Goal: Task Accomplishment & Management: Manage account settings

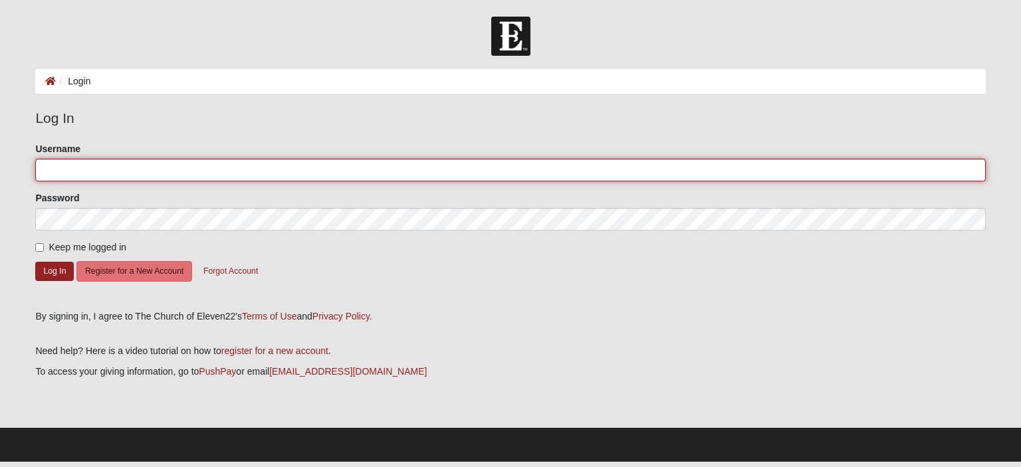
click at [79, 170] on input "Username" at bounding box center [510, 170] width 950 height 23
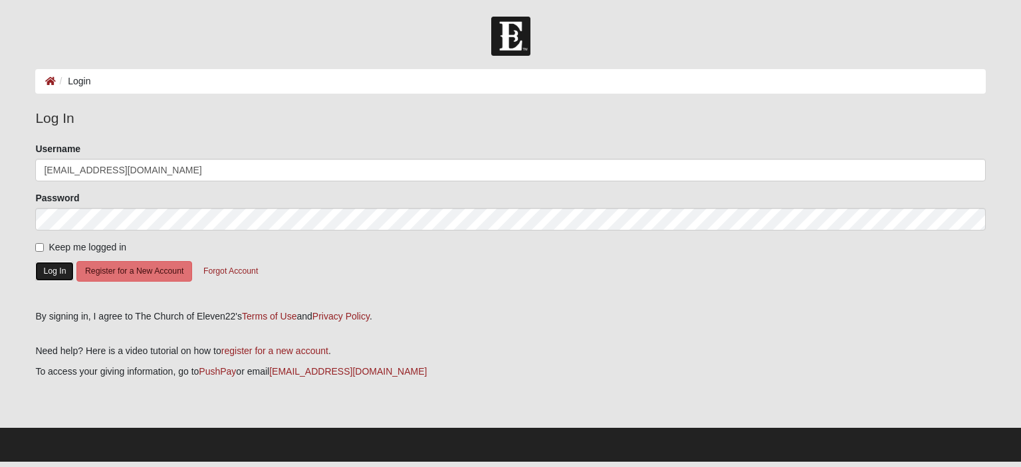
click at [56, 271] on button "Log In" at bounding box center [54, 271] width 39 height 19
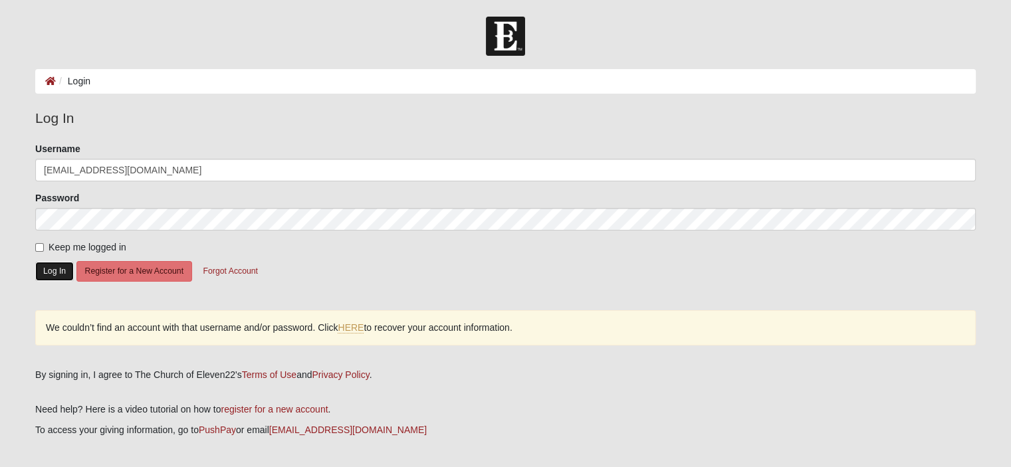
click at [43, 276] on button "Log In" at bounding box center [54, 271] width 39 height 19
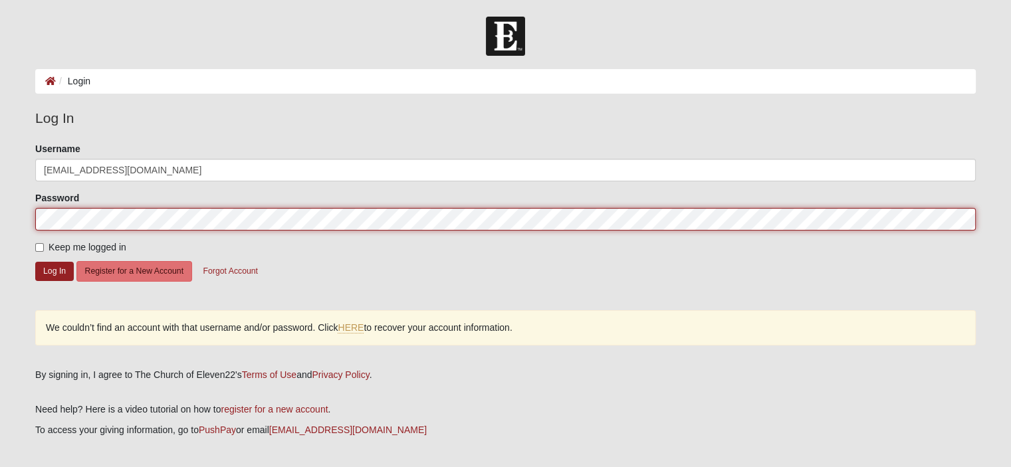
click at [0, 209] on form "Log In Login Login Error Log In Please correct the following: Username lweeks11…" at bounding box center [505, 269] width 1011 height 504
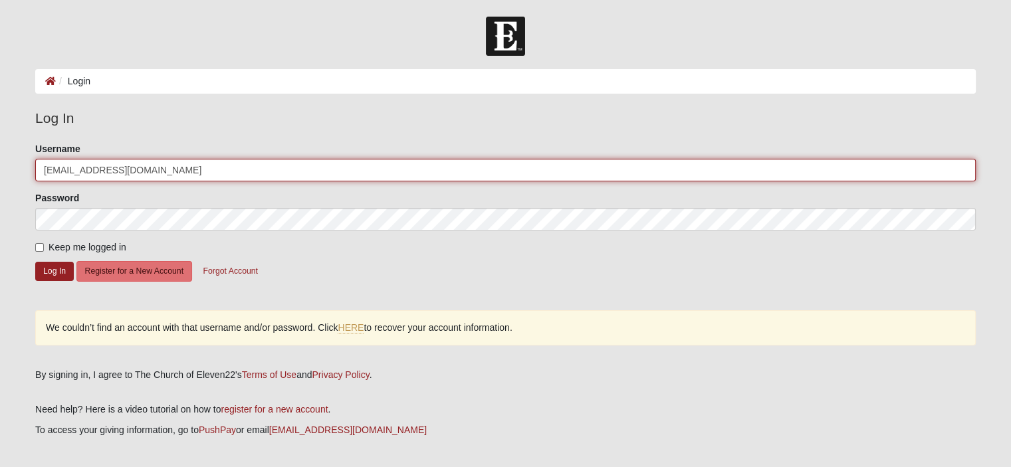
drag, startPoint x: 94, startPoint y: 170, endPoint x: 205, endPoint y: 174, distance: 110.5
click at [205, 174] on input "[EMAIL_ADDRESS][DOMAIN_NAME]" at bounding box center [505, 170] width 941 height 23
type input "lweeks1122"
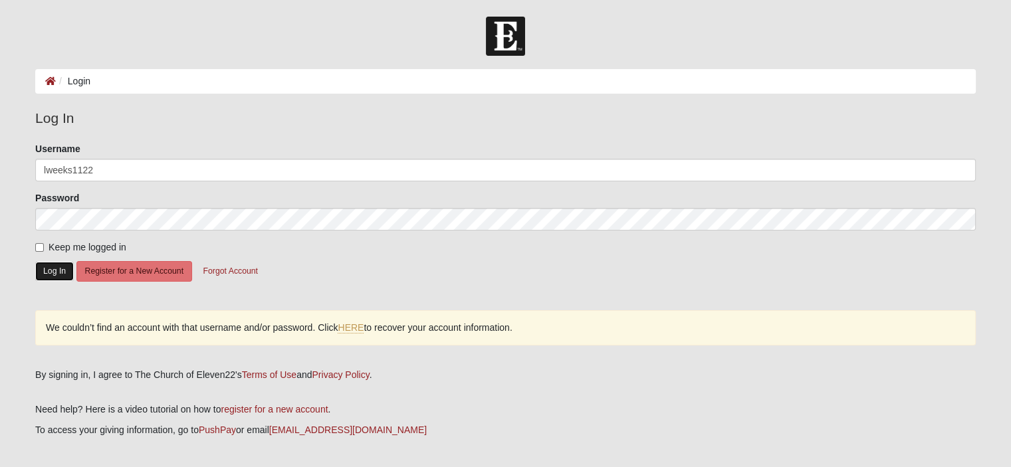
click at [45, 270] on button "Log In" at bounding box center [54, 271] width 39 height 19
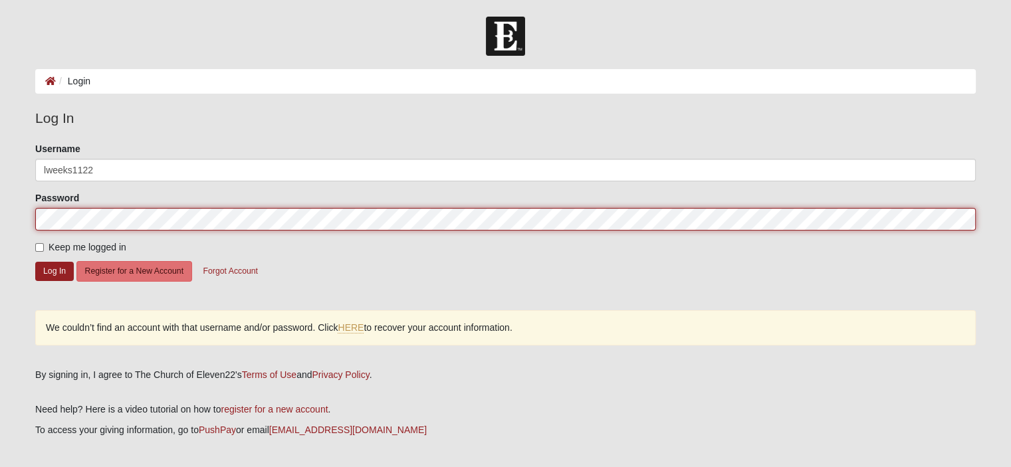
click at [0, 209] on form "Log In Login Login Error Log In Please correct the following: Username lweeks11…" at bounding box center [505, 269] width 1011 height 504
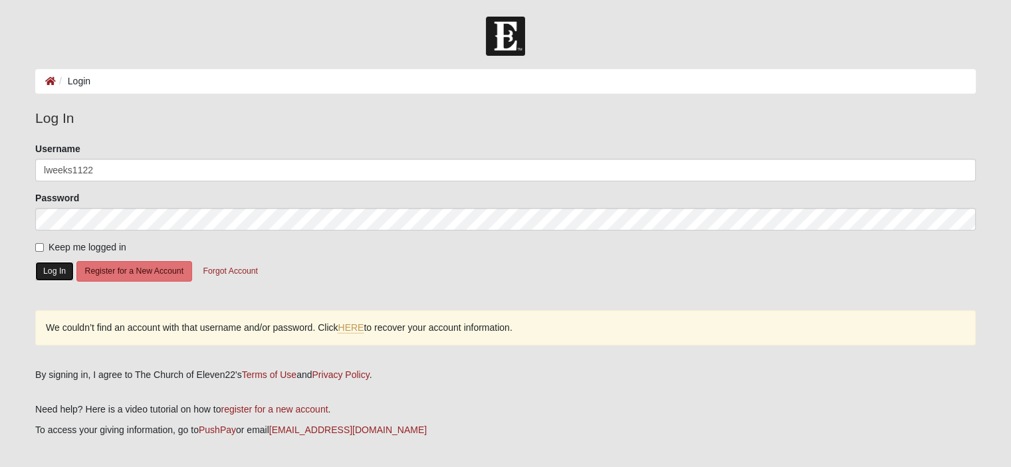
click at [55, 265] on button "Log In" at bounding box center [54, 271] width 39 height 19
click at [59, 262] on button "Log In" at bounding box center [54, 271] width 39 height 19
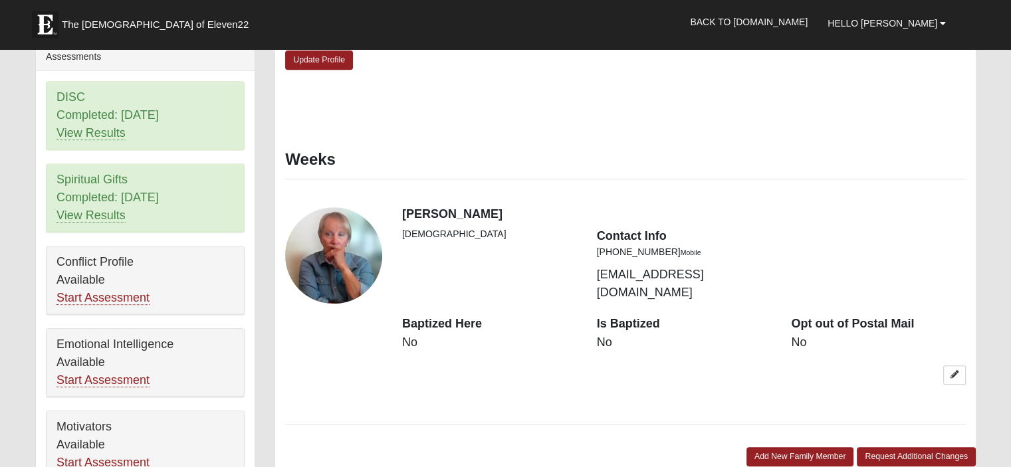
scroll to position [588, 0]
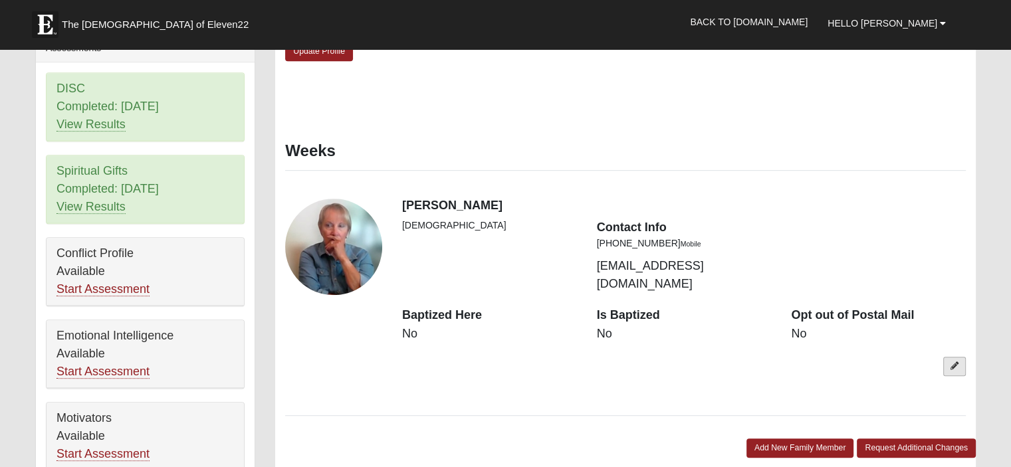
click at [956, 362] on icon at bounding box center [955, 366] width 8 height 8
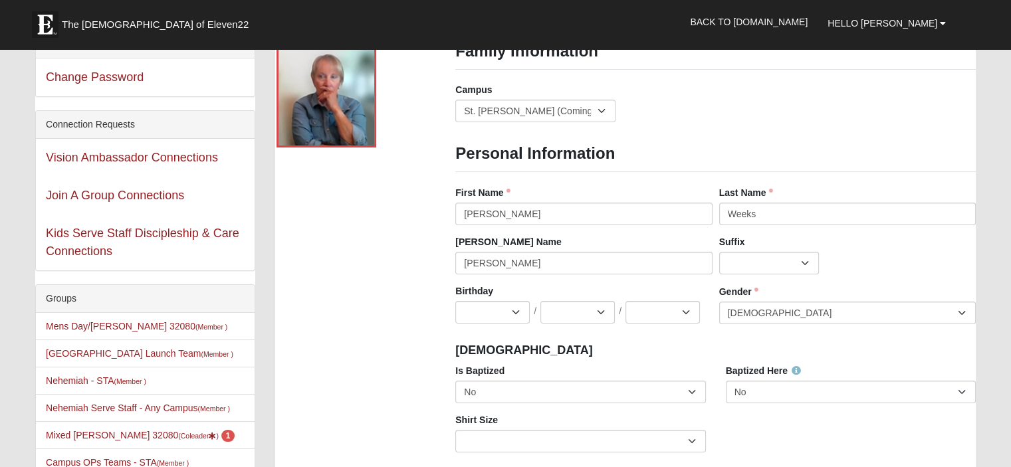
scroll to position [0, 0]
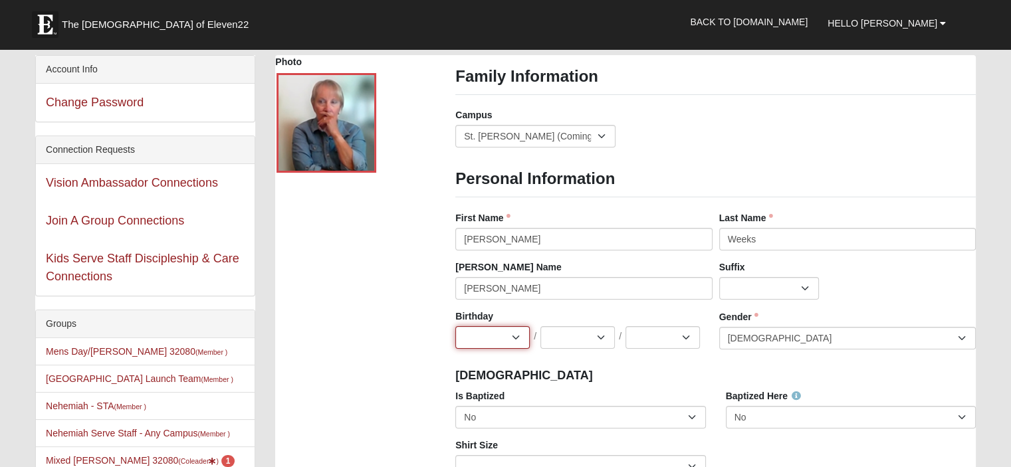
click at [512, 342] on select "Jan Feb Mar Apr May Jun Jul Aug Sep Oct Nov Dec" at bounding box center [492, 337] width 74 height 23
select select "8"
click at [455, 326] on select "Jan Feb Mar Apr May Jun Jul Aug Sep Oct Nov Dec" at bounding box center [492, 337] width 74 height 23
click at [575, 340] on select "1 2 3 4 5 6 7 8 9 10 11 12 13 14 15 16 17 18 19 20 21 22 23 24 25 26 27 28 29 3…" at bounding box center [578, 337] width 74 height 23
select select "3"
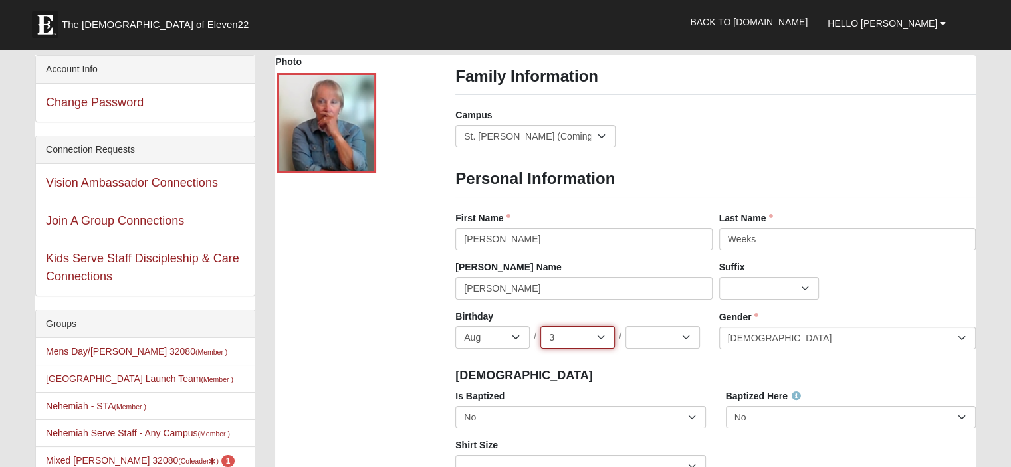
click at [541, 326] on select "1 2 3 4 5 6 7 8 9 10 11 12 13 14 15 16 17 18 19 20 21 22 23 24 25 26 27 28 29 3…" at bounding box center [578, 337] width 74 height 23
click at [673, 338] on select "2025 2024 2023 2022 2021 2020 2019 2018 2017 2016 2015 2014 2013 2012 2011 2010…" at bounding box center [663, 337] width 74 height 23
select select "1956"
click at [626, 326] on select "2025 2024 2023 2022 2021 2020 2019 2018 2017 2016 2015 2014 2013 2012 2011 2010…" at bounding box center [663, 337] width 74 height 23
click at [633, 366] on div "Baptism" at bounding box center [716, 374] width 541 height 29
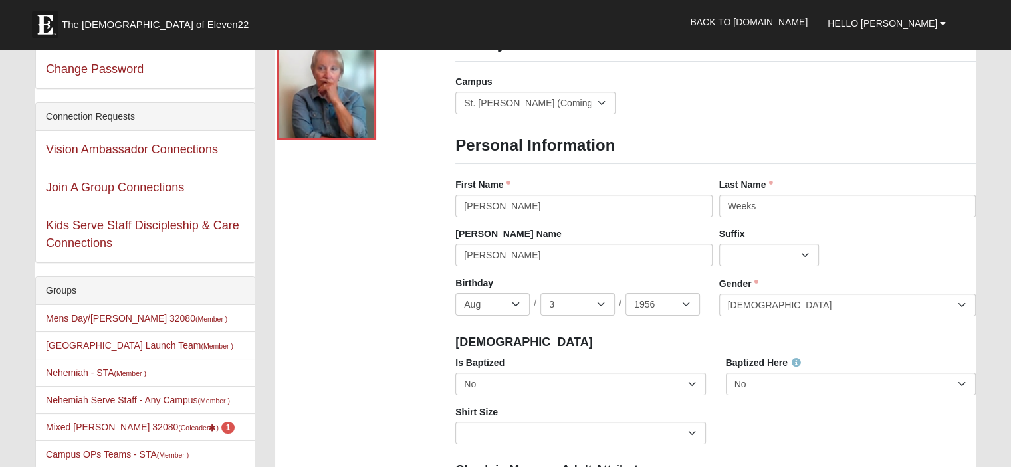
scroll to position [37, 0]
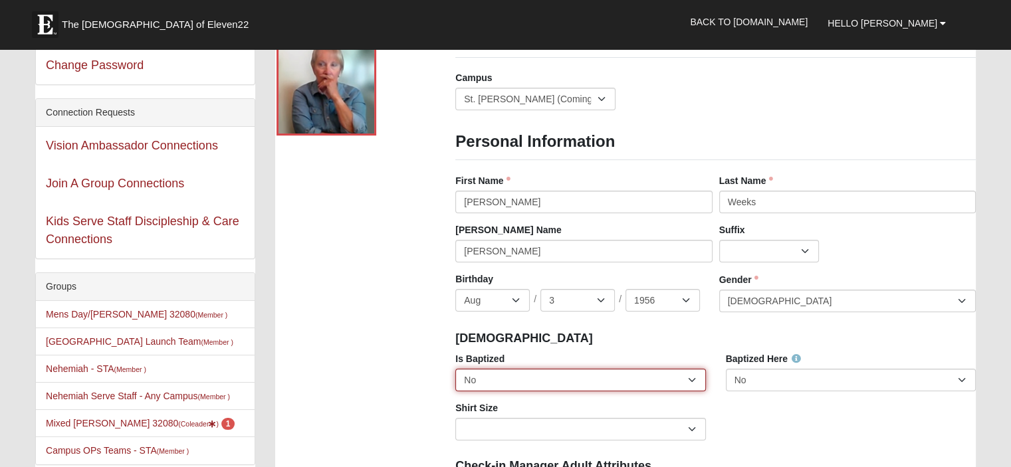
click at [627, 378] on select "No Yes" at bounding box center [580, 380] width 250 height 23
click at [455, 369] on select "No Yes" at bounding box center [580, 380] width 250 height 23
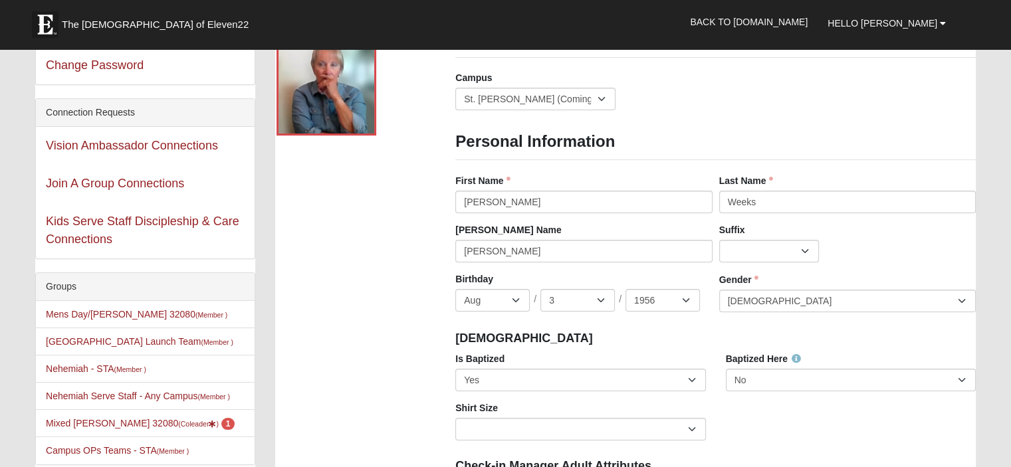
click at [599, 344] on h4 "Baptism" at bounding box center [715, 339] width 521 height 15
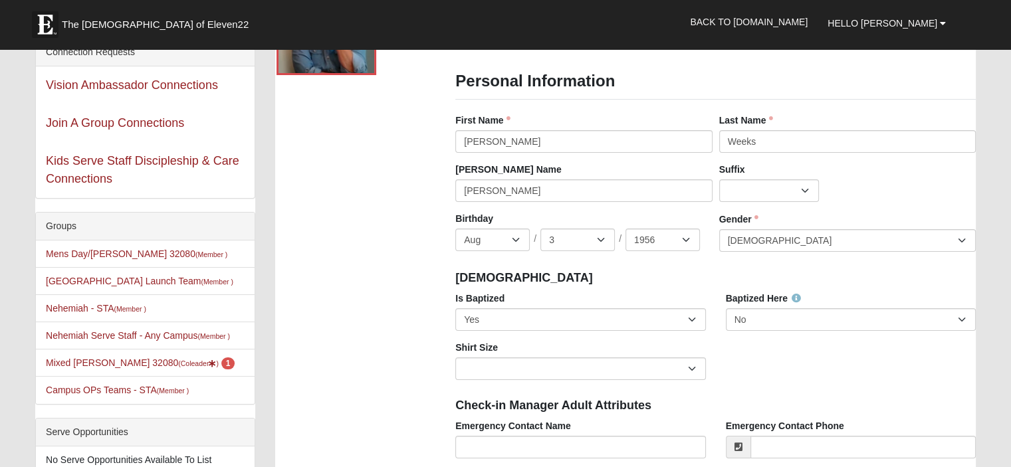
scroll to position [98, 0]
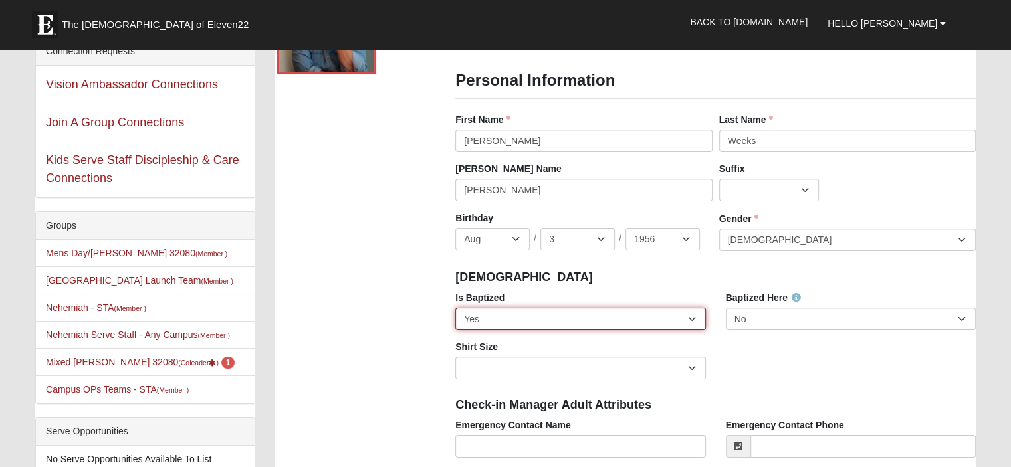
click at [590, 319] on select "No Yes" at bounding box center [580, 319] width 250 height 23
select select "False"
click at [455, 308] on select "No Yes" at bounding box center [580, 319] width 250 height 23
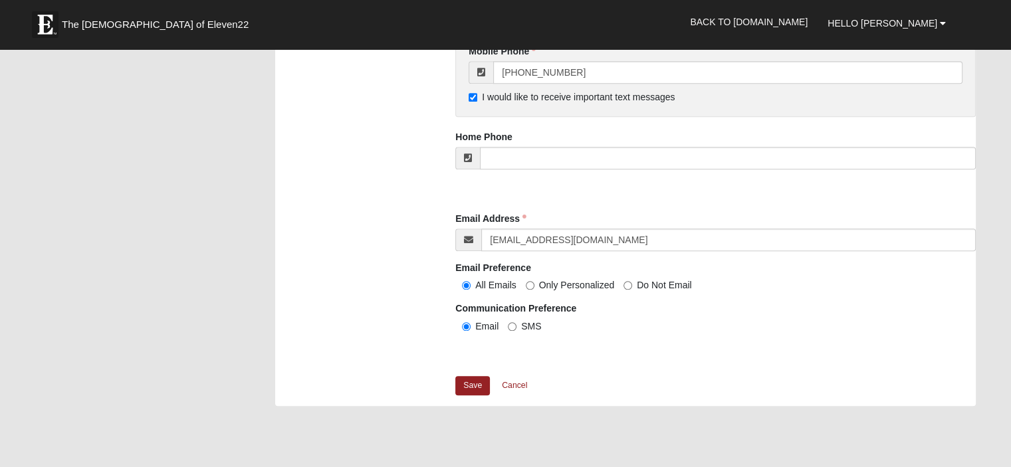
scroll to position [1189, 0]
click at [464, 378] on link "Save" at bounding box center [472, 385] width 35 height 19
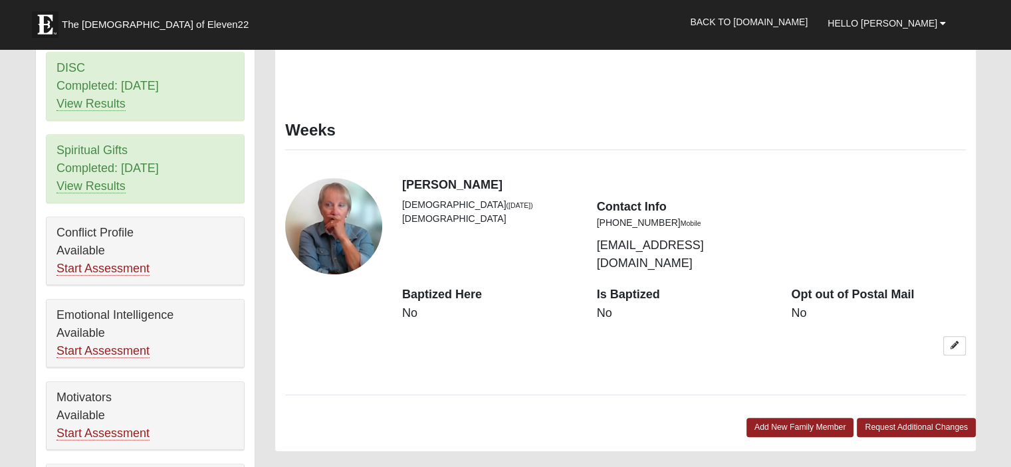
scroll to position [609, 0]
click at [945, 336] on link at bounding box center [955, 345] width 23 height 19
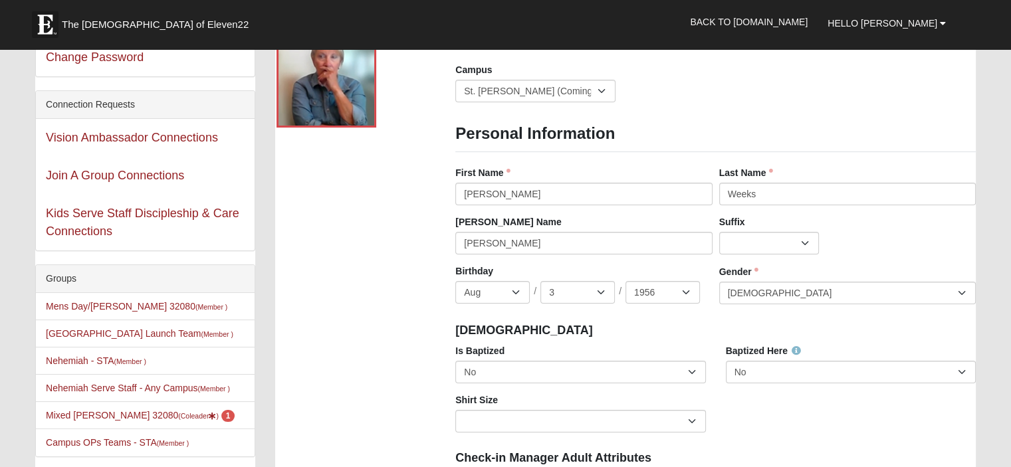
scroll to position [0, 0]
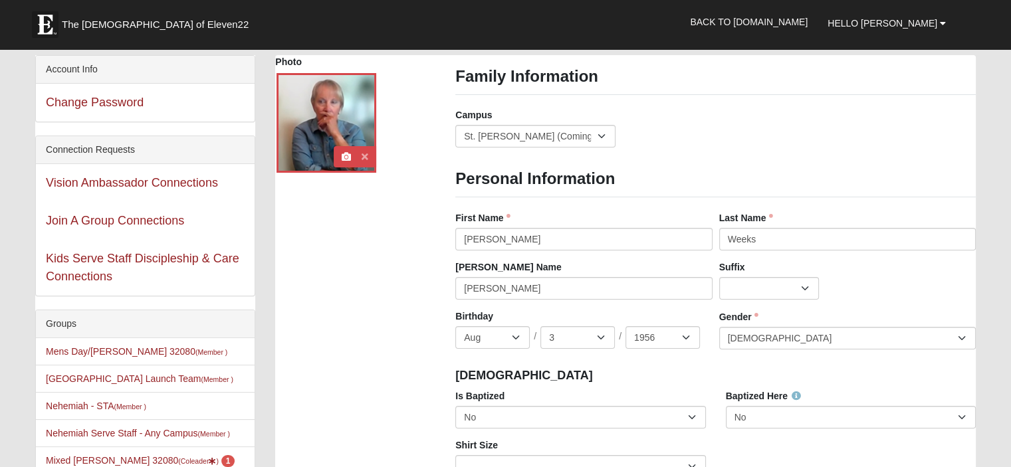
click at [366, 159] on icon at bounding box center [365, 156] width 7 height 9
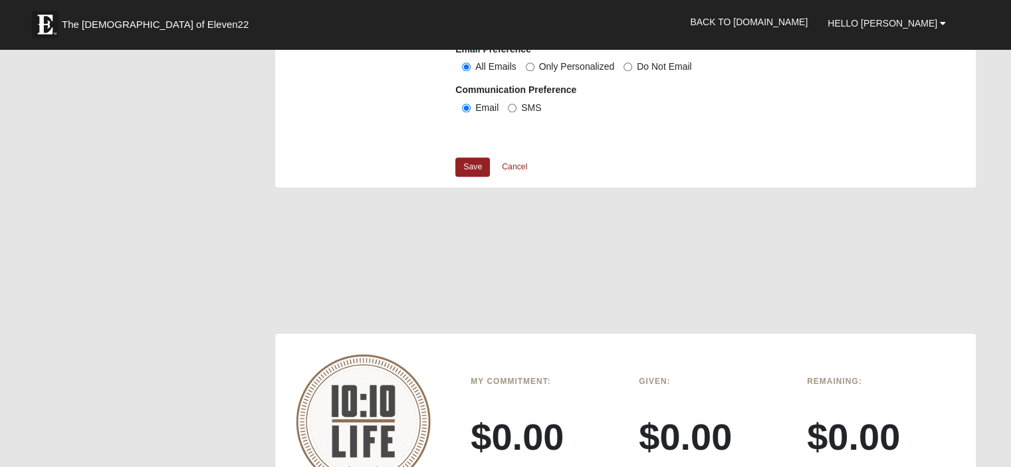
scroll to position [1408, 0]
click at [477, 162] on link "Save" at bounding box center [472, 165] width 35 height 19
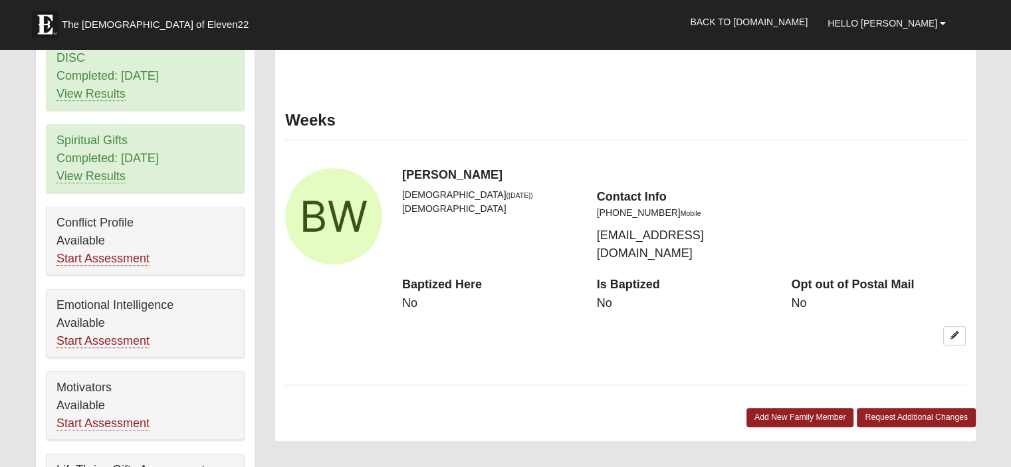
scroll to position [622, 0]
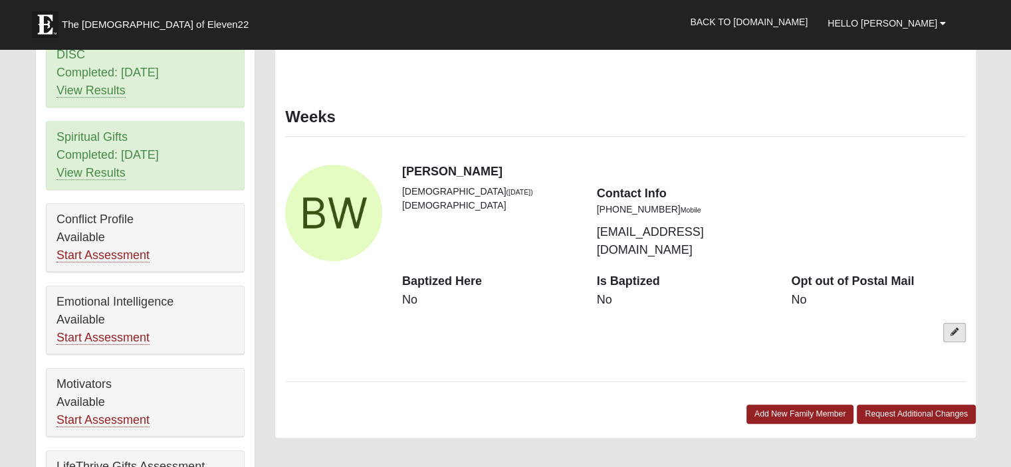
click at [946, 323] on link at bounding box center [955, 332] width 23 height 19
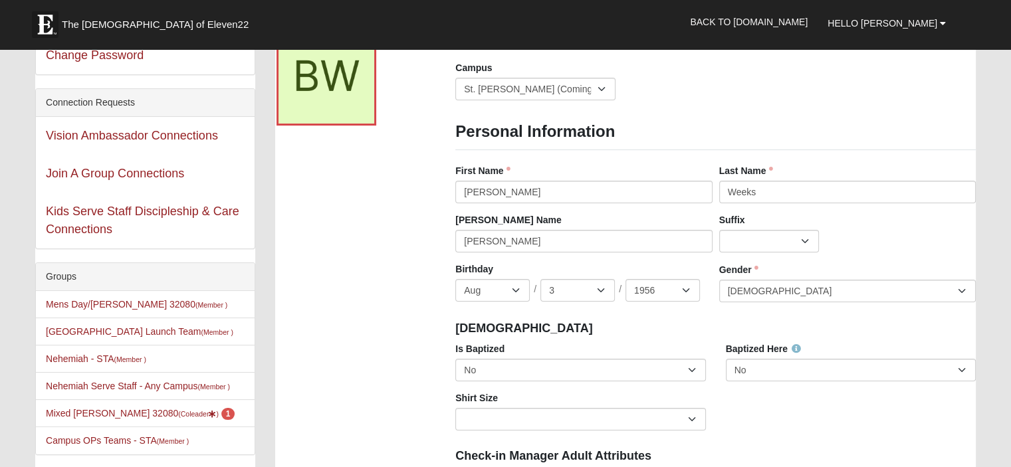
scroll to position [0, 0]
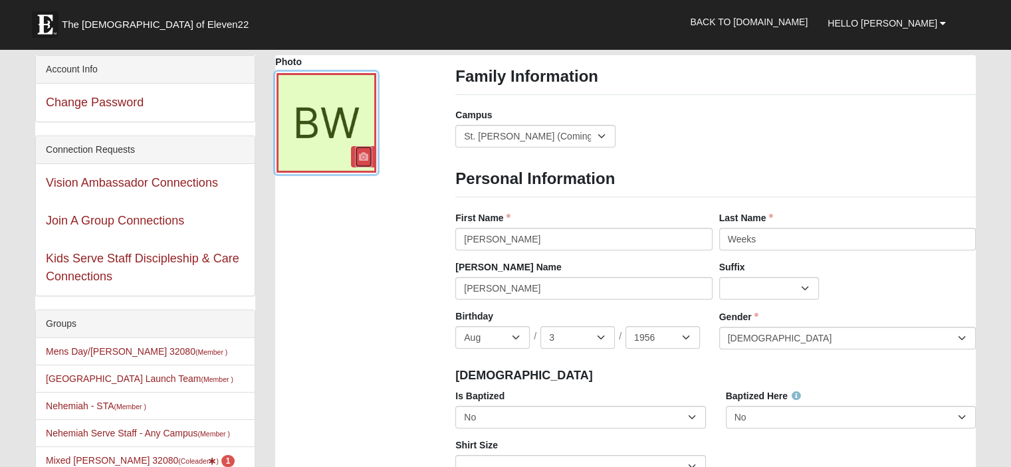
click at [359, 154] on icon at bounding box center [363, 156] width 9 height 9
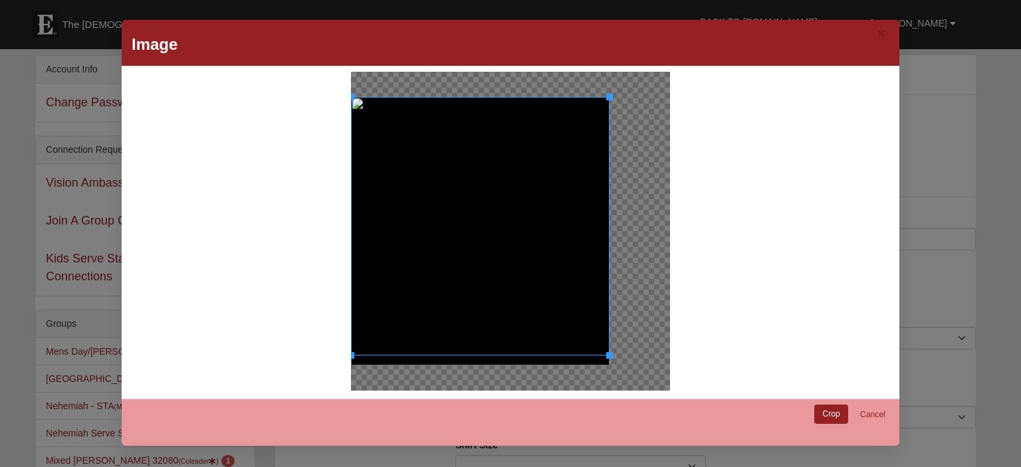
drag, startPoint x: 463, startPoint y: 239, endPoint x: 477, endPoint y: 223, distance: 21.2
click at [477, 223] on div at bounding box center [480, 226] width 259 height 259
drag, startPoint x: 477, startPoint y: 223, endPoint x: 500, endPoint y: 225, distance: 23.3
click at [500, 225] on div at bounding box center [480, 226] width 259 height 259
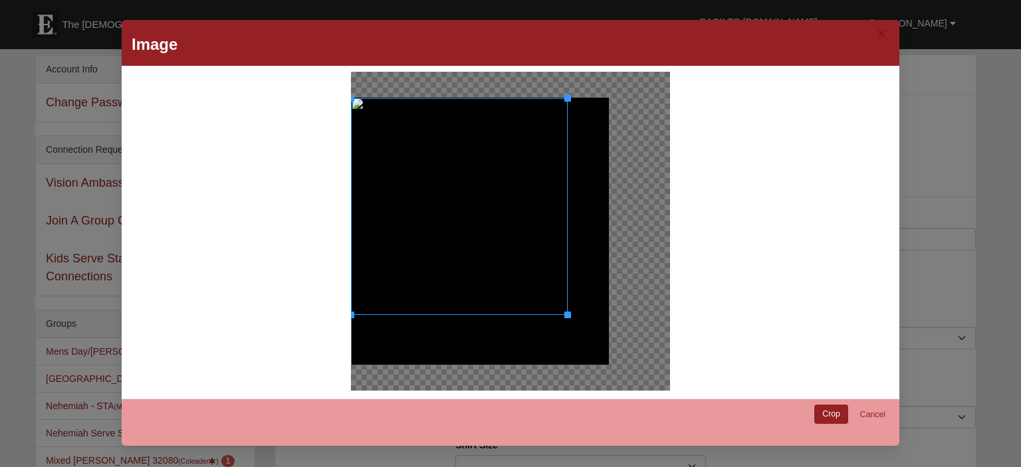
drag, startPoint x: 606, startPoint y: 356, endPoint x: 558, endPoint y: 311, distance: 66.8
click at [565, 312] on div at bounding box center [568, 315] width 7 height 7
drag, startPoint x: 390, startPoint y: 175, endPoint x: 404, endPoint y: 176, distance: 14.0
click at [404, 176] on div at bounding box center [471, 206] width 212 height 212
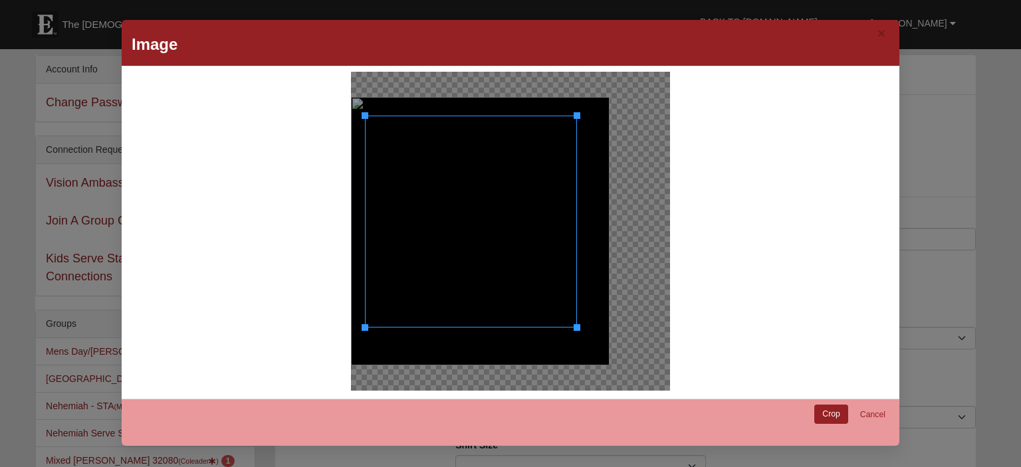
drag, startPoint x: 404, startPoint y: 176, endPoint x: 404, endPoint y: 192, distance: 16.0
click at [404, 192] on div at bounding box center [471, 222] width 212 height 212
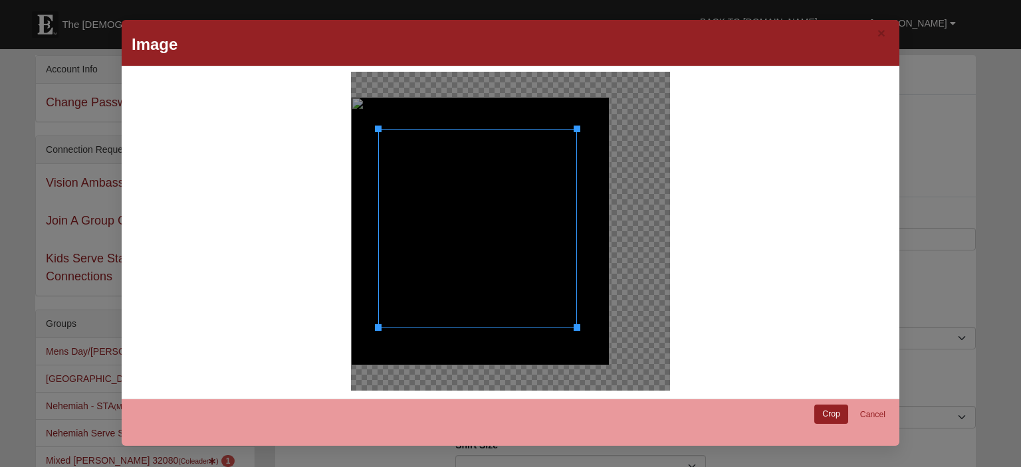
drag, startPoint x: 358, startPoint y: 114, endPoint x: 383, endPoint y: 129, distance: 29.5
click at [383, 129] on div at bounding box center [477, 228] width 199 height 199
click at [837, 408] on link "Crop" at bounding box center [832, 414] width 34 height 19
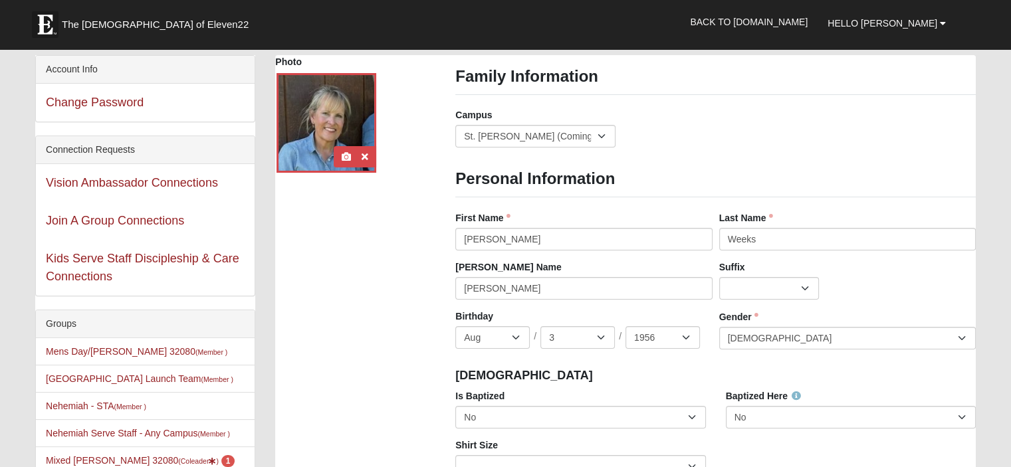
click at [348, 132] on div at bounding box center [327, 123] width 100 height 100
click at [339, 116] on div at bounding box center [327, 123] width 100 height 100
click at [322, 116] on div at bounding box center [327, 123] width 100 height 100
click at [436, 127] on div "Photo" at bounding box center [355, 119] width 180 height 129
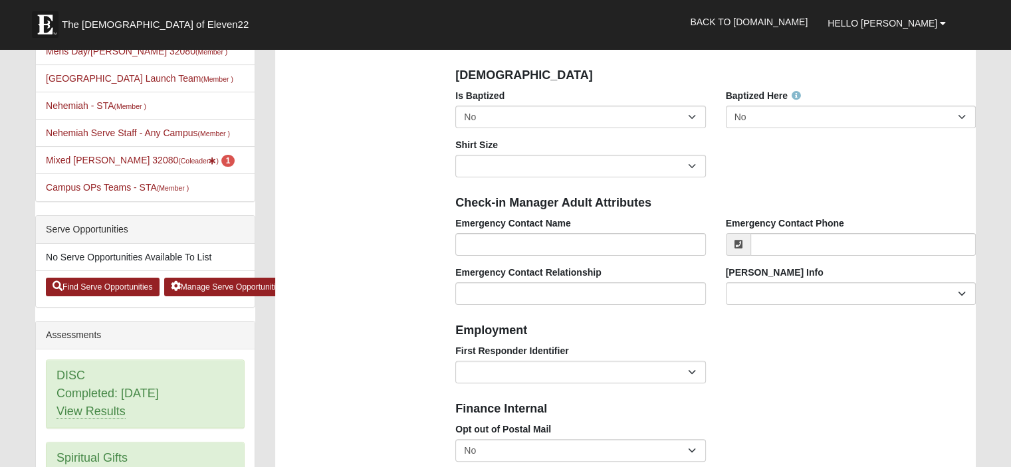
scroll to position [318, 0]
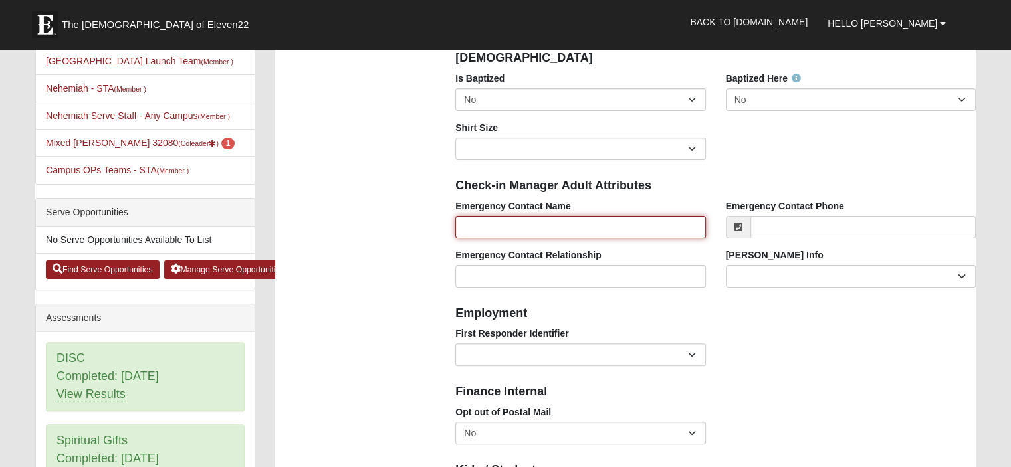
click at [527, 223] on input "Emergency Contact Name" at bounding box center [580, 227] width 250 height 23
type input "[PERSON_NAME]"
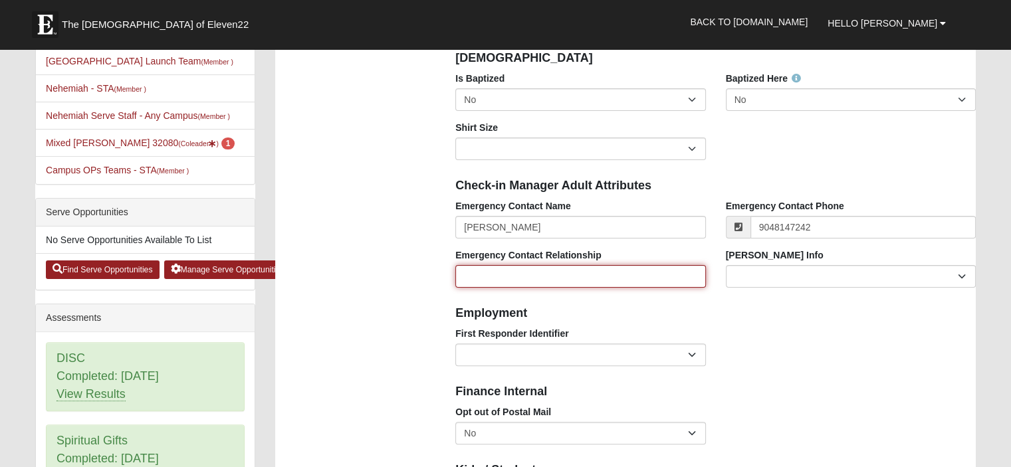
type input "[PHONE_NUMBER]"
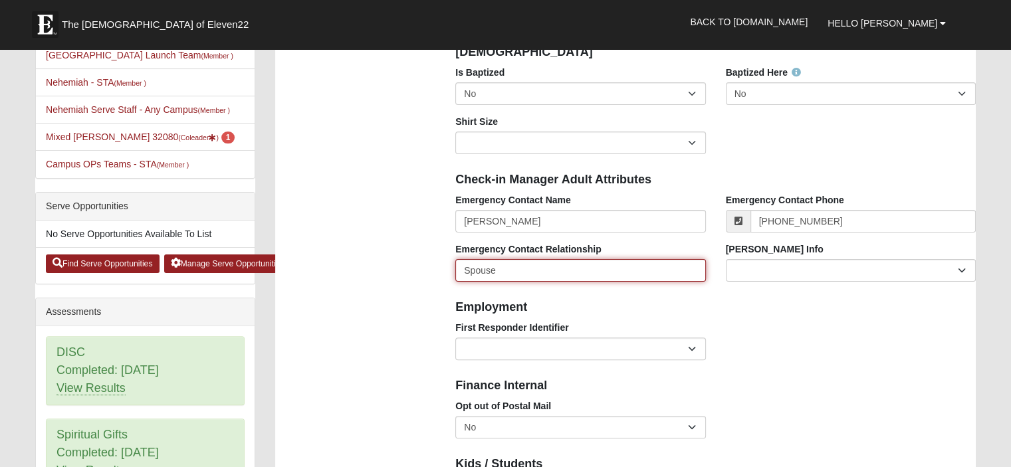
scroll to position [323, 0]
type input "Spouse"
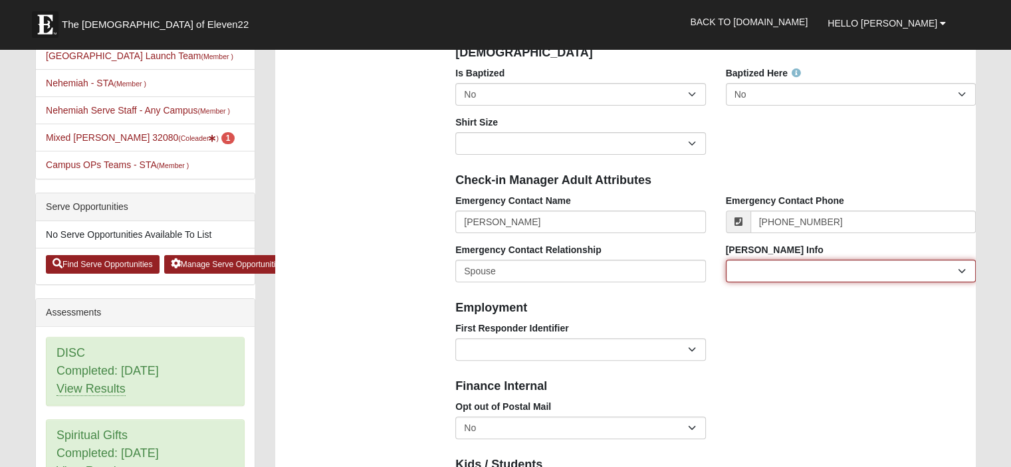
click at [782, 276] on select "Current Foster Child Current Foster Parent Former Foster Child Former Foster Pa…" at bounding box center [851, 271] width 250 height 23
click at [700, 301] on h4 "Employment" at bounding box center [715, 308] width 521 height 15
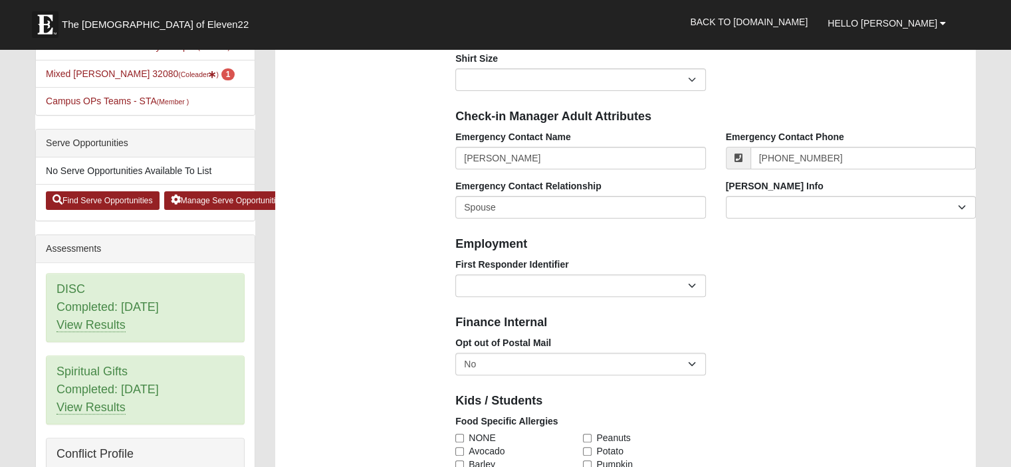
scroll to position [387, 0]
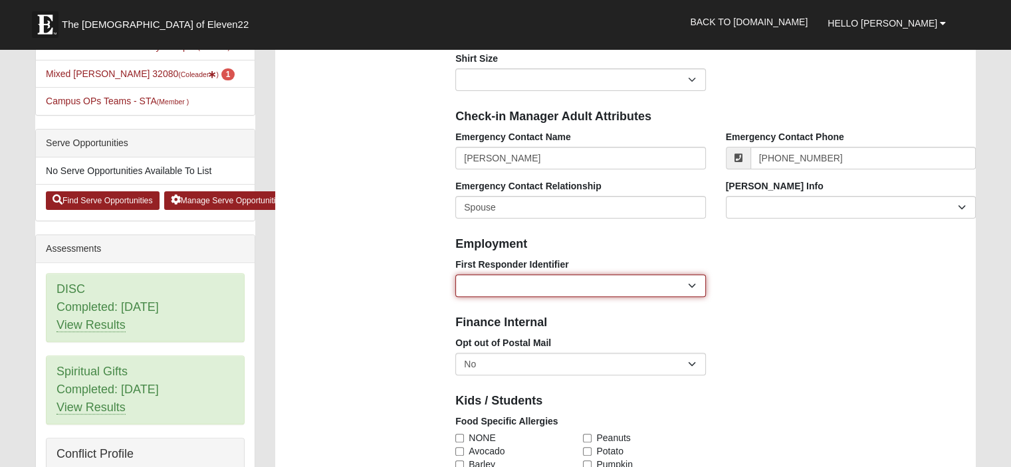
click at [683, 287] on select "EMT | Paramedic | Medical Firefighter | Fire Department Police Officer | Sherif…" at bounding box center [580, 286] width 250 height 23
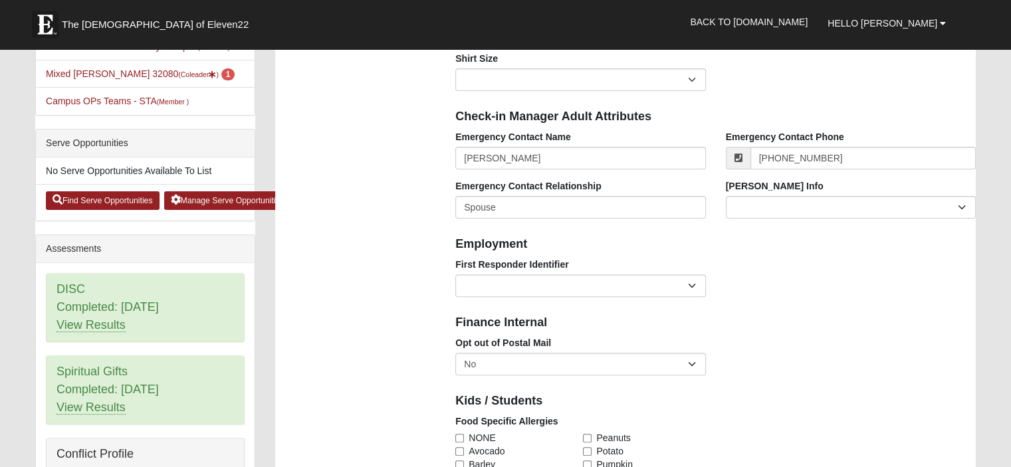
click at [782, 255] on div "Employment" at bounding box center [716, 243] width 541 height 29
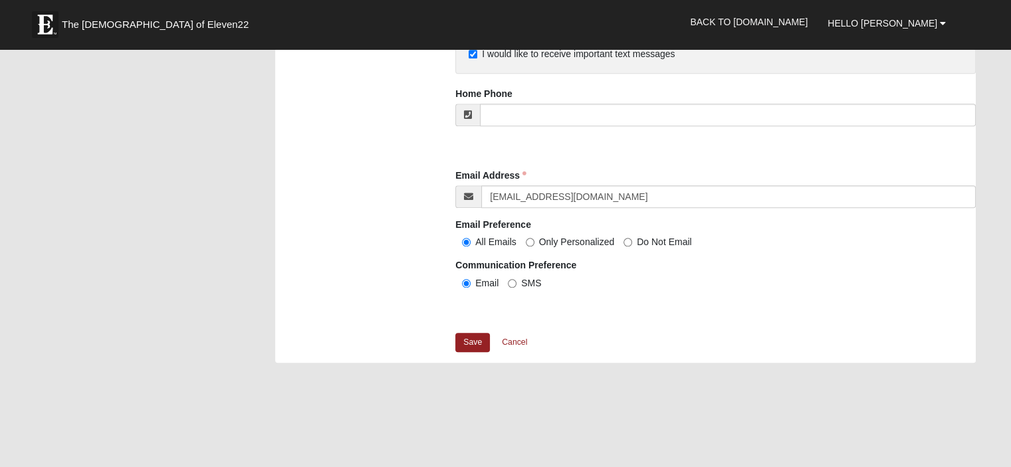
scroll to position [1231, 0]
click at [468, 340] on link "Save" at bounding box center [472, 342] width 35 height 19
